Goal: Task Accomplishment & Management: Manage account settings

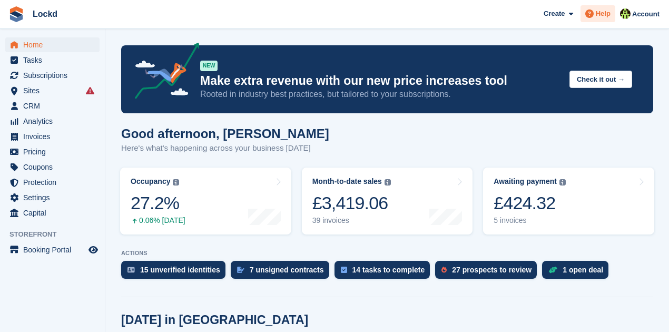
click at [603, 12] on span "Help" at bounding box center [603, 13] width 15 height 11
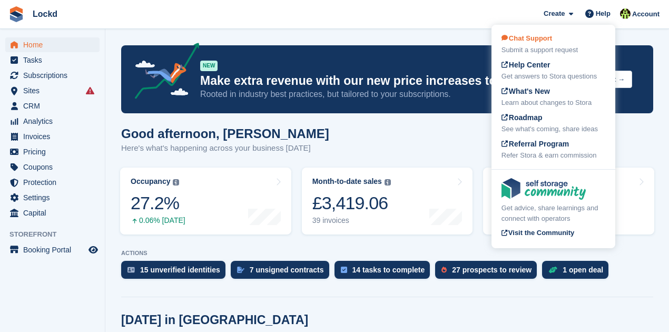
click at [547, 43] on div "Chat Support Submit a support request" at bounding box center [554, 44] width 104 height 22
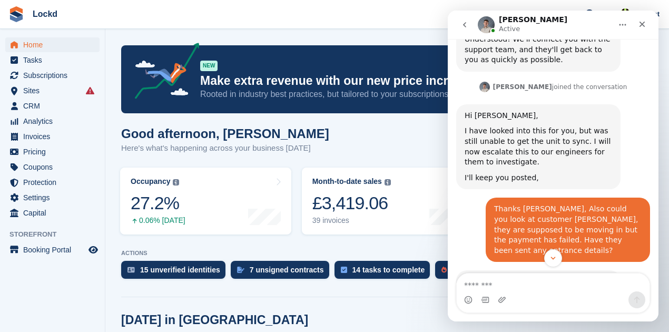
scroll to position [602, 0]
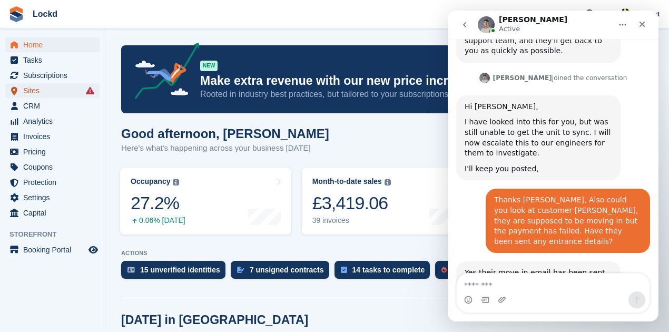
click at [56, 95] on span "Sites" at bounding box center [54, 90] width 63 height 15
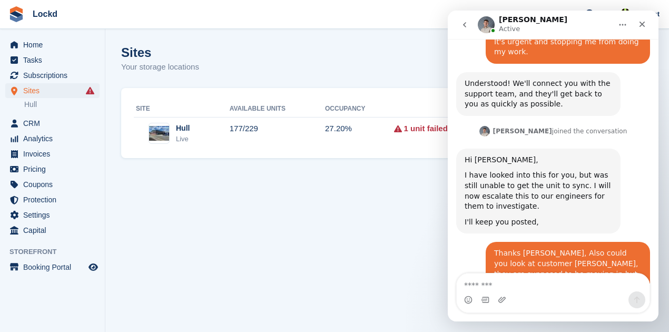
scroll to position [532, 0]
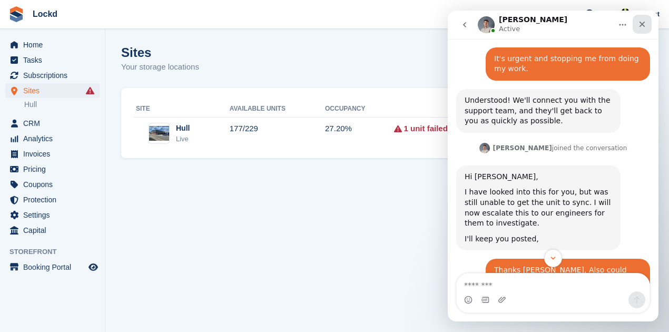
click at [639, 25] on icon "Close" at bounding box center [642, 24] width 8 height 8
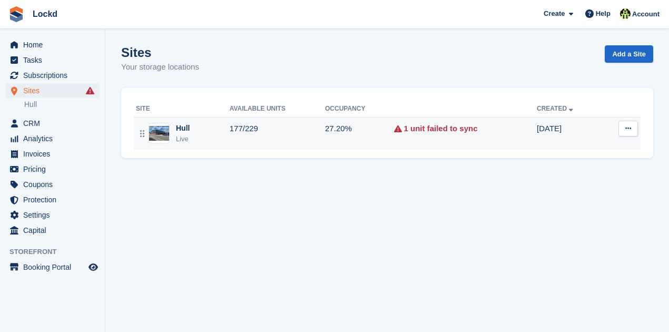
scroll to position [602, 0]
click at [630, 129] on icon at bounding box center [629, 128] width 6 height 7
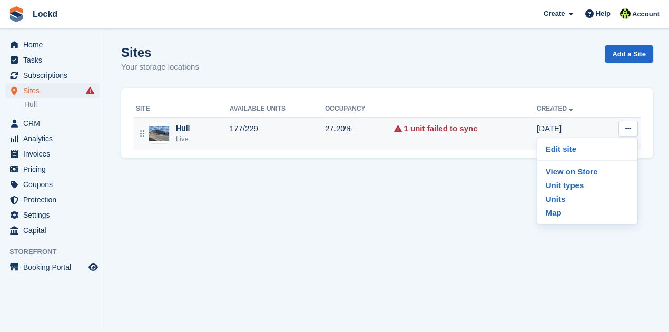
click at [219, 134] on div "Hull Live" at bounding box center [183, 134] width 94 height 22
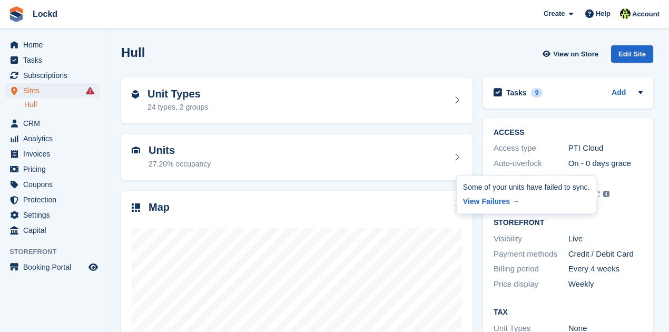
click at [606, 194] on img at bounding box center [606, 194] width 6 height 6
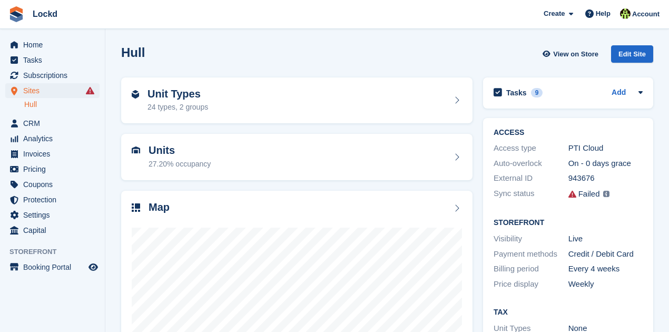
click at [606, 194] on img at bounding box center [606, 194] width 6 height 6
click at [576, 194] on icon at bounding box center [573, 194] width 8 height 8
click at [39, 91] on span "Sites" at bounding box center [54, 90] width 63 height 15
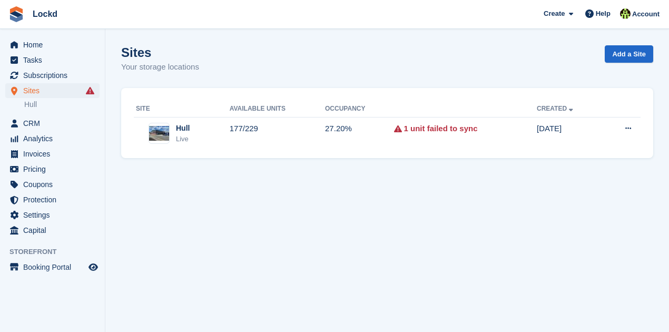
click at [176, 166] on section "Sites Your storage locations Add a Site Site Available Units Occupancy Created …" at bounding box center [387, 166] width 564 height 332
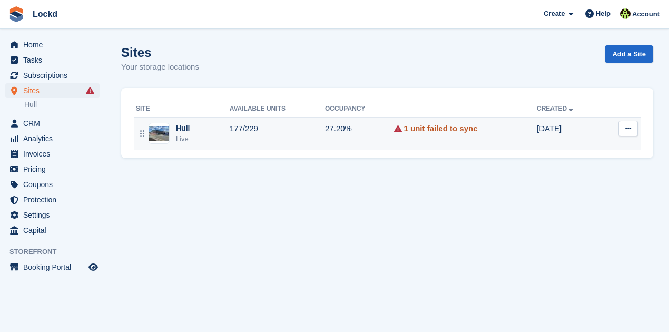
click at [424, 130] on link "1 unit failed to sync" at bounding box center [441, 129] width 74 height 12
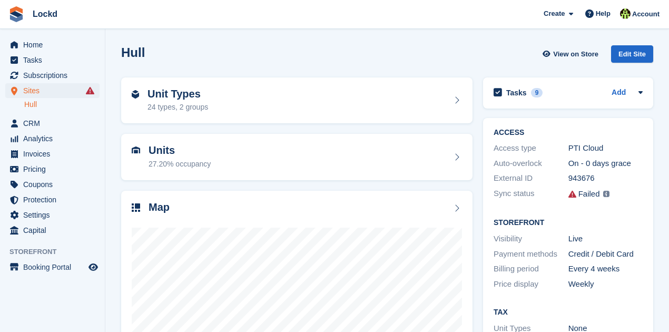
click at [573, 201] on div "Sync status Failed Some of your units have failed to sync. View Failures →" at bounding box center [568, 194] width 149 height 16
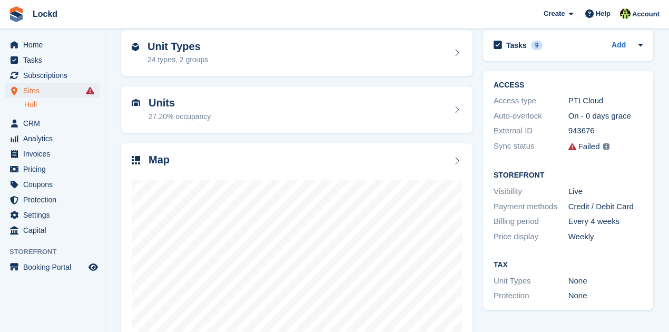
scroll to position [47, 0]
click at [584, 150] on div "Failed" at bounding box center [590, 147] width 22 height 12
click at [570, 147] on icon at bounding box center [573, 147] width 8 height 8
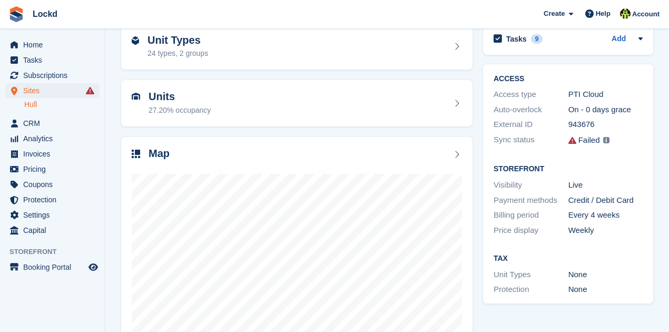
scroll to position [0, 0]
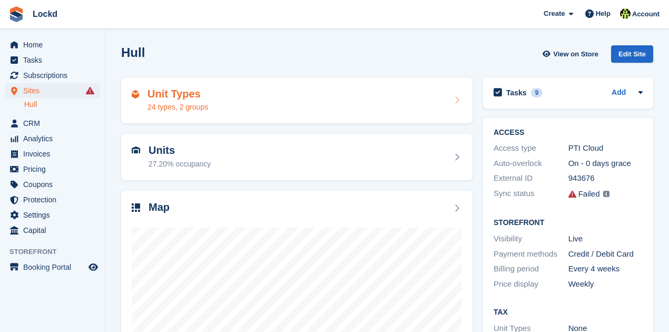
click at [184, 94] on h2 "Unit Types" at bounding box center [178, 94] width 61 height 12
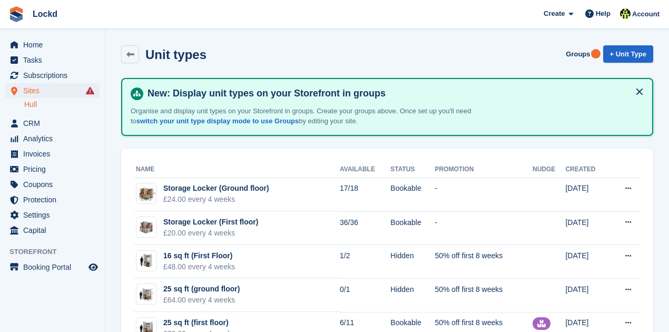
click at [36, 102] on link "Hull" at bounding box center [61, 105] width 75 height 10
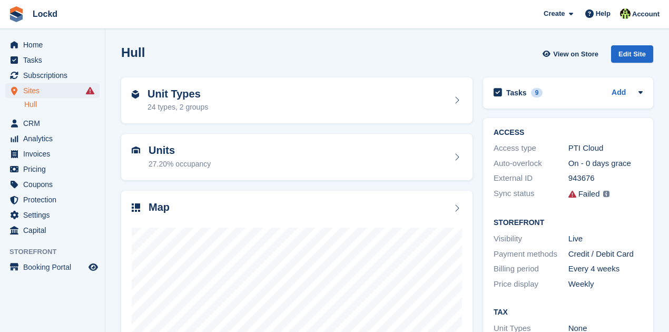
click at [91, 92] on icon at bounding box center [90, 90] width 8 height 8
click at [91, 90] on icon at bounding box center [90, 90] width 8 height 8
click at [90, 91] on icon at bounding box center [90, 90] width 8 height 8
click at [91, 91] on icon at bounding box center [90, 90] width 8 height 8
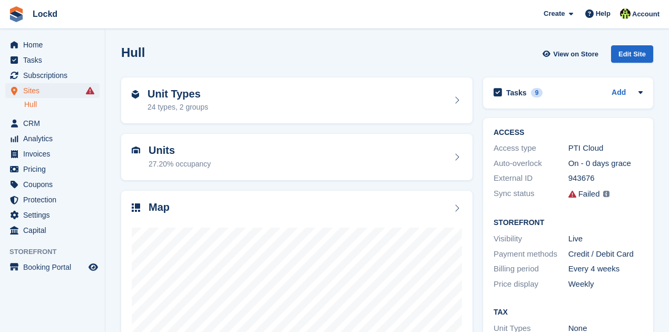
click at [36, 103] on link "Hull" at bounding box center [61, 105] width 75 height 10
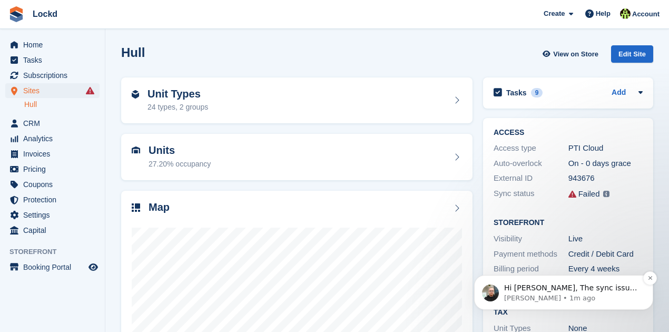
click at [609, 294] on p "Tom • 1m ago" at bounding box center [572, 298] width 136 height 9
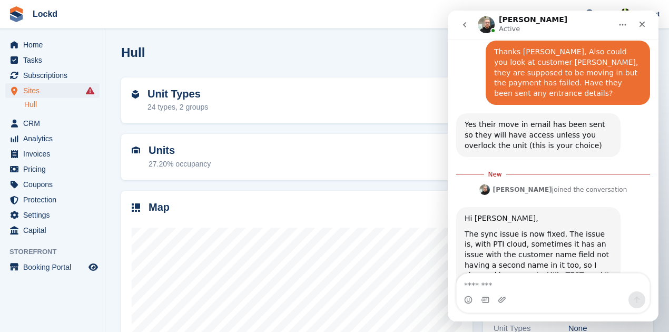
scroll to position [753, 0]
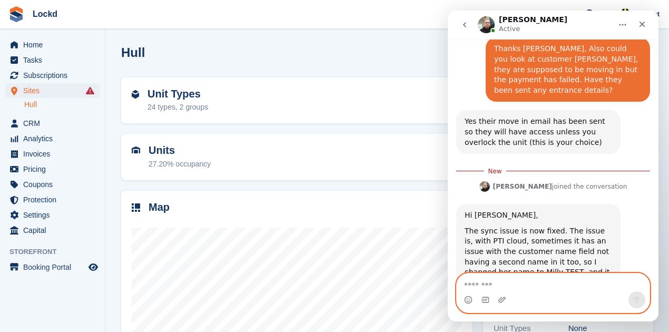
click at [484, 287] on textarea "Message…" at bounding box center [553, 283] width 193 height 18
type textarea "**********"
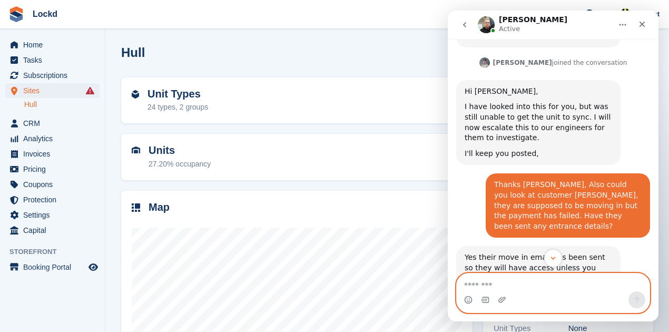
scroll to position [626, 0]
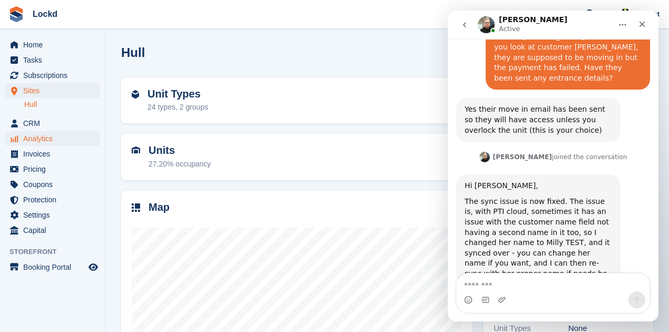
scroll to position [808, 0]
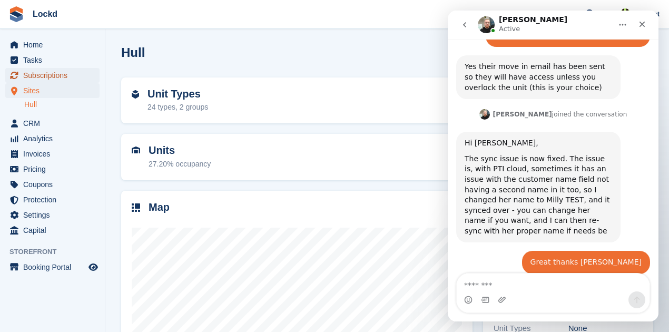
click at [40, 76] on span "Subscriptions" at bounding box center [54, 75] width 63 height 15
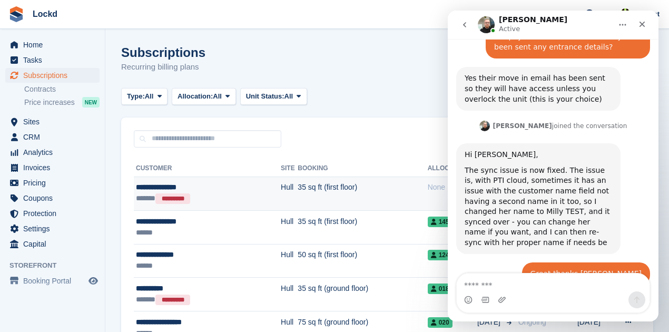
scroll to position [808, 0]
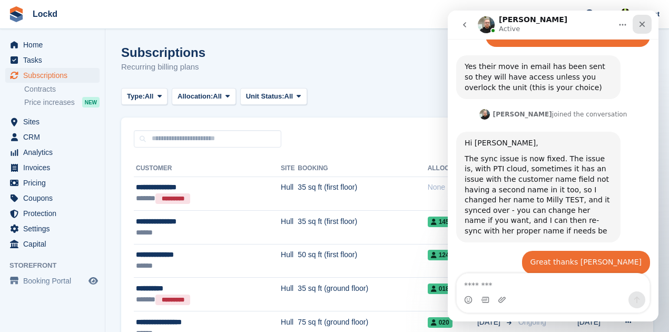
click at [642, 25] on icon "Close" at bounding box center [643, 25] width 6 height 6
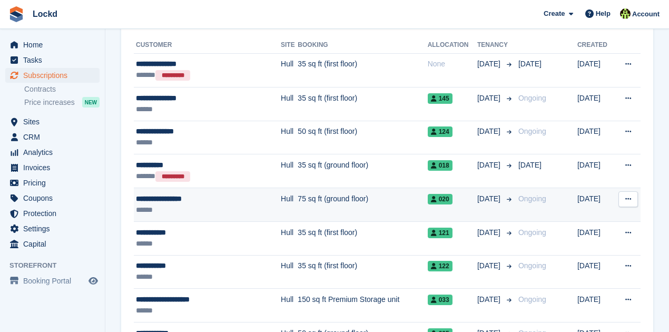
scroll to position [140, 0]
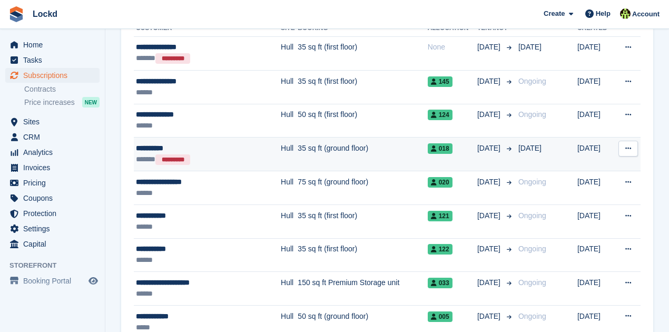
click at [148, 146] on div "**********" at bounding box center [195, 148] width 119 height 11
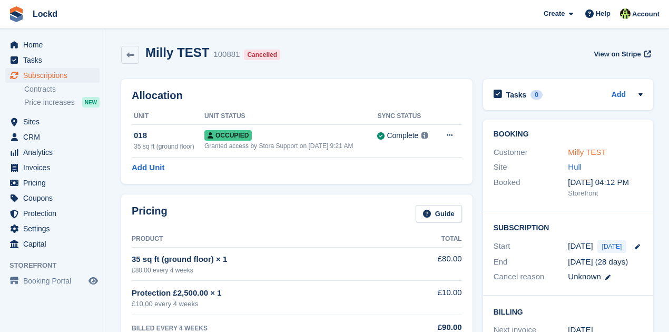
click at [577, 153] on link "Milly TEST" at bounding box center [587, 152] width 38 height 9
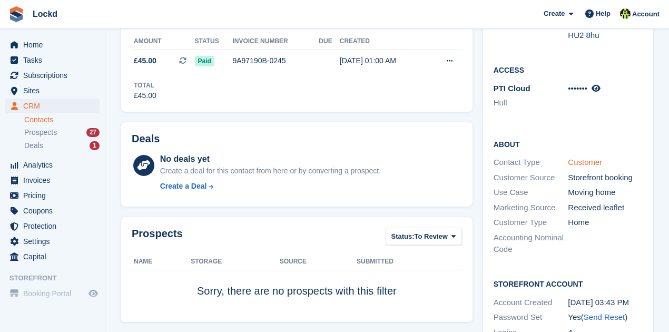
scroll to position [211, 0]
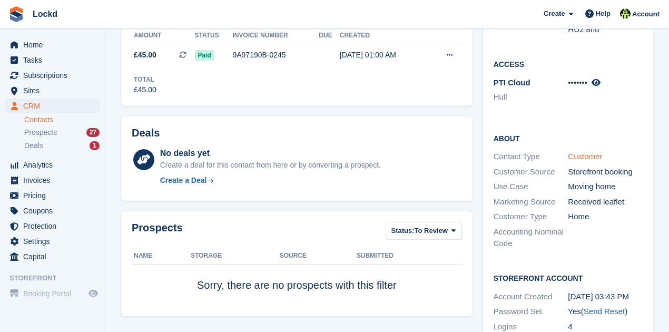
click at [587, 152] on link "Customer" at bounding box center [585, 156] width 34 height 9
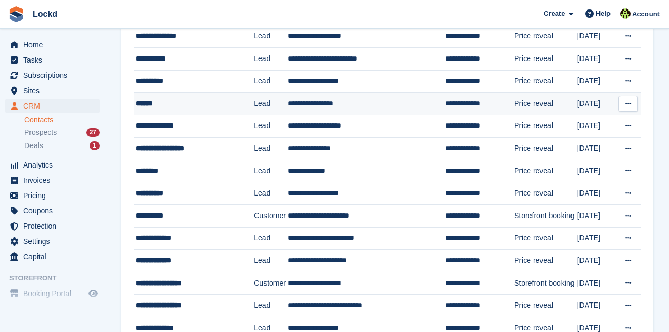
scroll to position [492, 0]
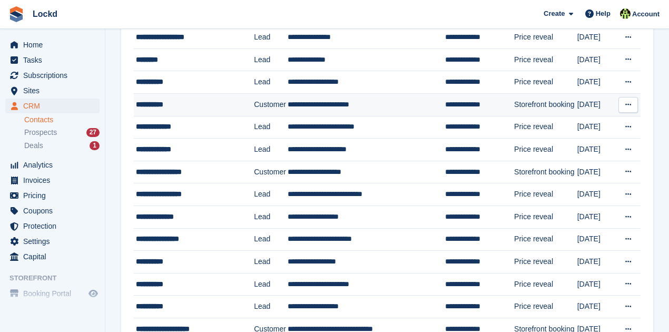
click at [628, 101] on icon at bounding box center [629, 104] width 6 height 7
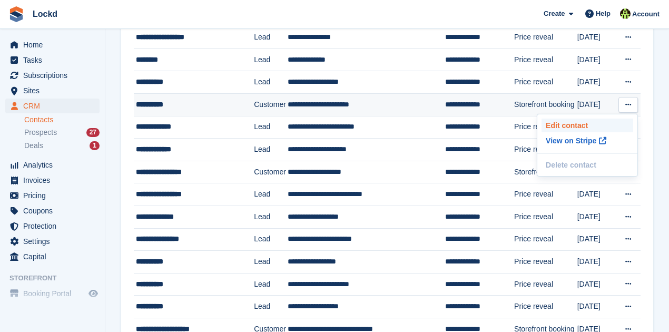
click at [571, 121] on p "Edit contact" at bounding box center [588, 126] width 92 height 14
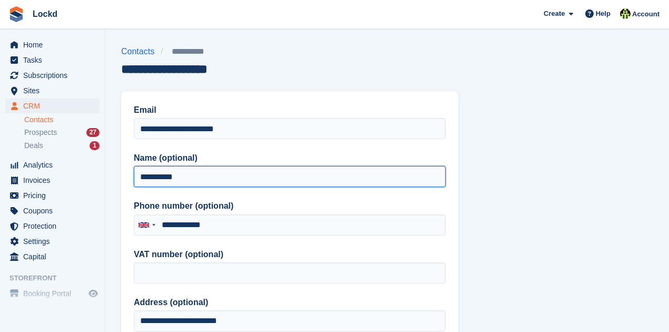
drag, startPoint x: 192, startPoint y: 178, endPoint x: 161, endPoint y: 174, distance: 31.8
click at [161, 174] on input "**********" at bounding box center [290, 176] width 312 height 21
type input "**********"
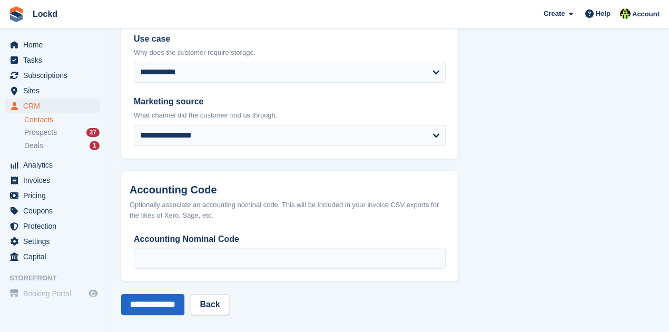
scroll to position [566, 0]
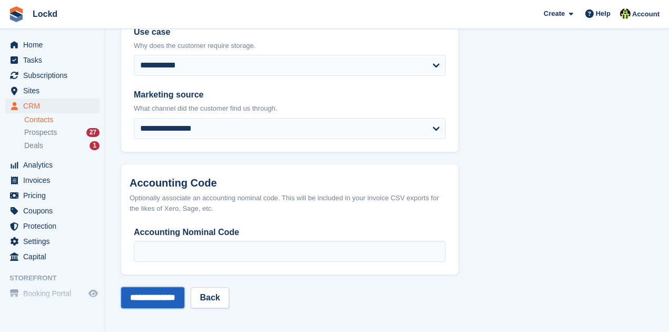
click at [163, 298] on input "**********" at bounding box center [152, 297] width 63 height 21
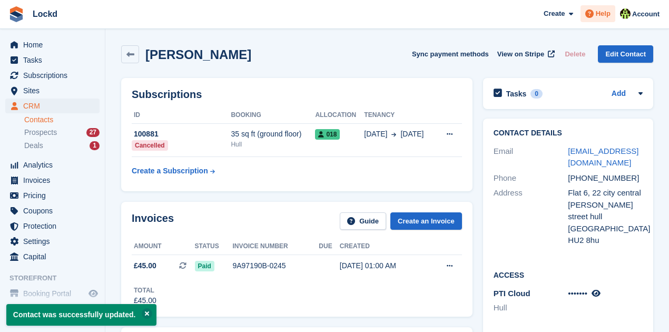
click at [598, 12] on span "Help" at bounding box center [603, 13] width 15 height 11
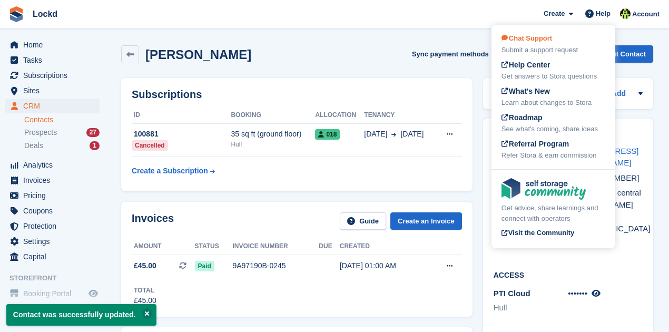
click at [545, 46] on div "Submit a support request" at bounding box center [554, 50] width 104 height 11
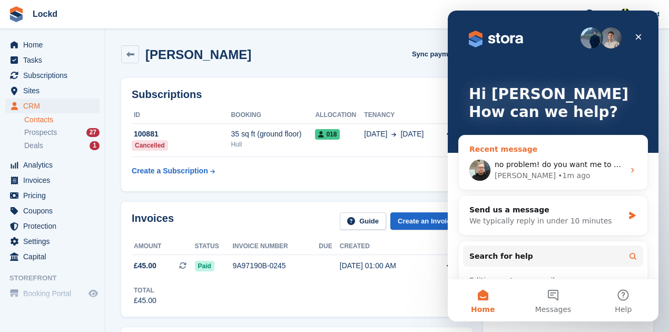
click at [578, 168] on span "no problem! do you want me to set her name correctly?" at bounding box center [598, 164] width 207 height 8
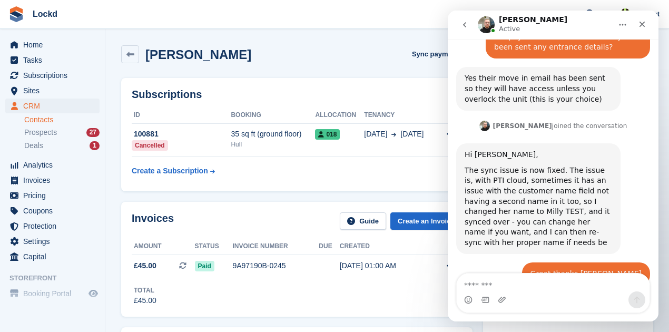
scroll to position [808, 0]
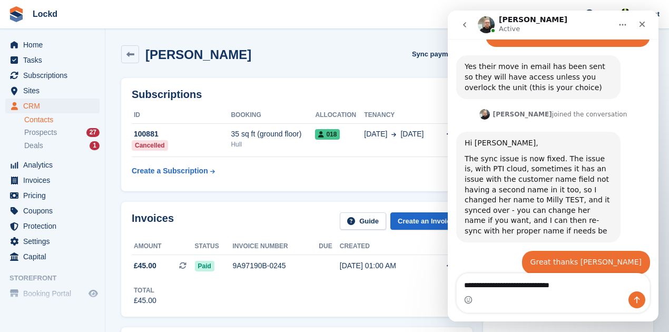
type textarea "**********"
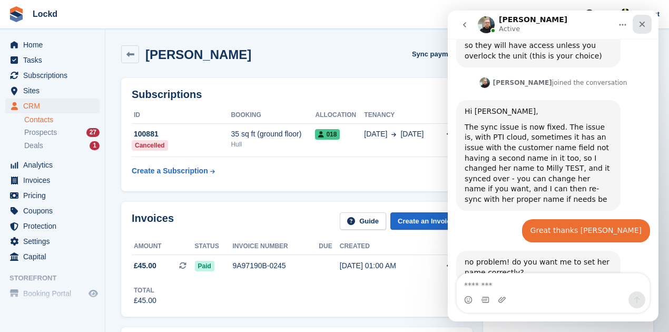
click at [640, 22] on icon "Close" at bounding box center [642, 24] width 8 height 8
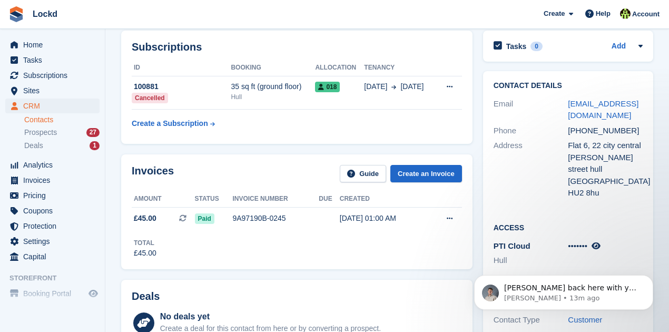
scroll to position [0, 0]
